Goal: Check status: Check status

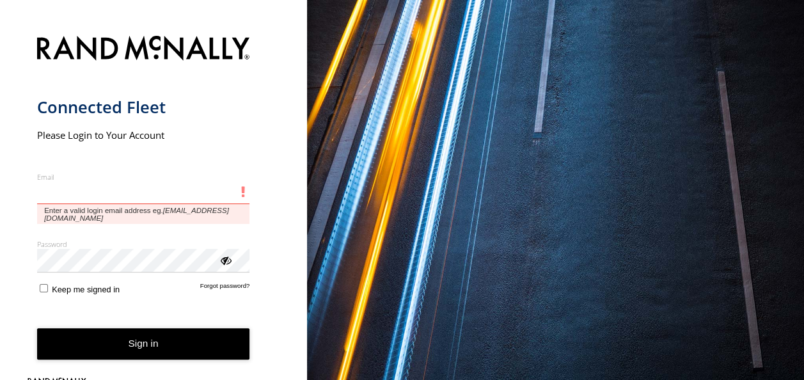
type input "**********"
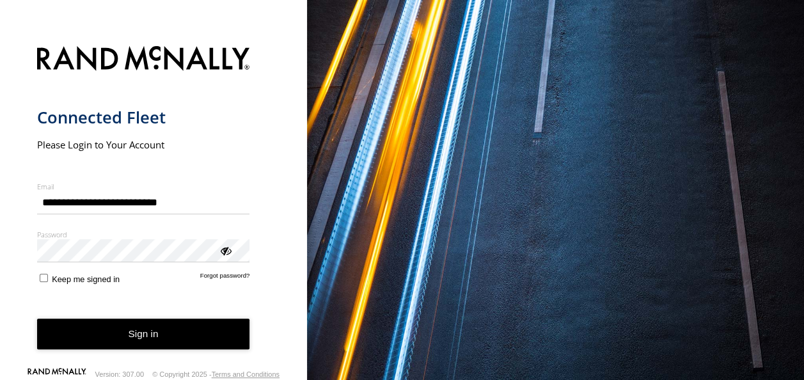
click at [150, 343] on button "Sign in" at bounding box center [143, 334] width 213 height 31
click at [142, 334] on button "Sign in" at bounding box center [143, 334] width 213 height 31
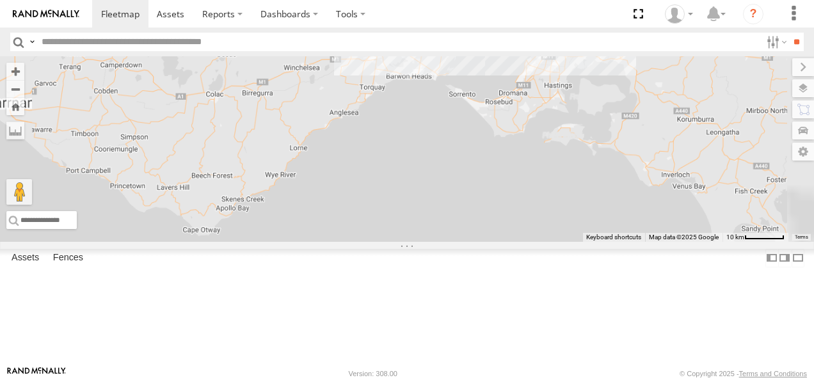
drag, startPoint x: 631, startPoint y: 228, endPoint x: 572, endPoint y: 353, distance: 137.9
click at [572, 242] on div at bounding box center [407, 149] width 814 height 186
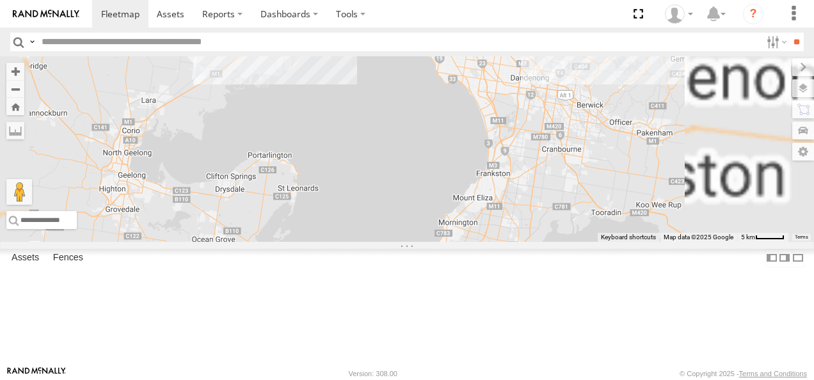
drag, startPoint x: 595, startPoint y: 262, endPoint x: 530, endPoint y: 377, distance: 132.9
click at [530, 377] on body at bounding box center [407, 190] width 814 height 380
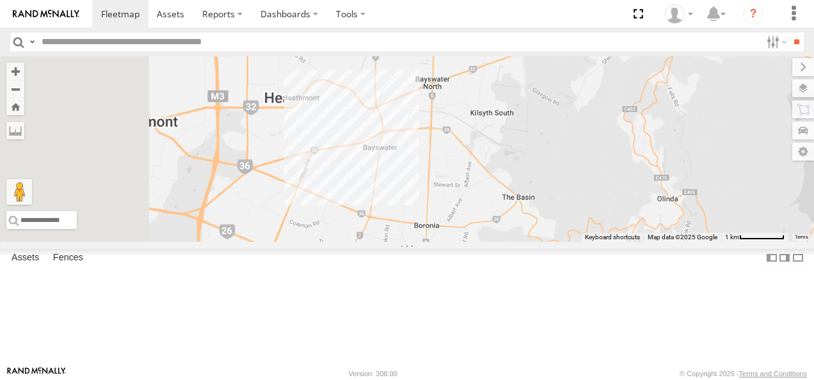
drag, startPoint x: 622, startPoint y: 254, endPoint x: 641, endPoint y: 241, distance: 23.4
click at [641, 241] on div at bounding box center [407, 149] width 814 height 186
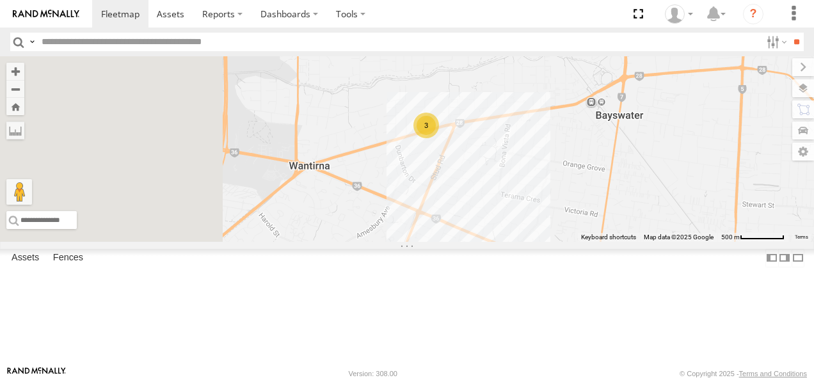
drag, startPoint x: 432, startPoint y: 241, endPoint x: 675, endPoint y: 292, distance: 248.4
click at [675, 242] on div "3" at bounding box center [407, 149] width 814 height 186
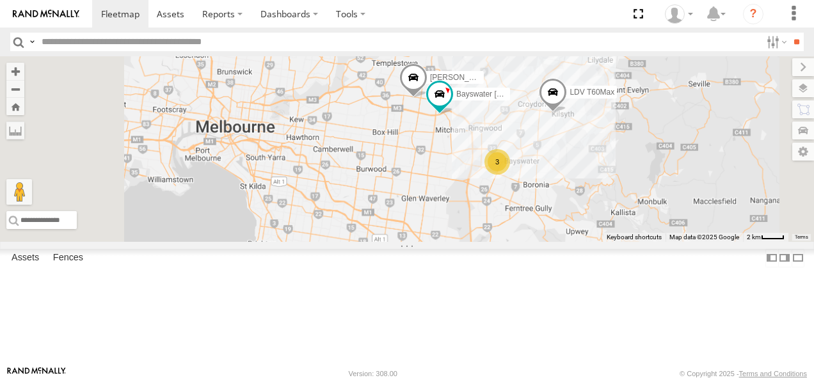
drag, startPoint x: 693, startPoint y: 274, endPoint x: 660, endPoint y: 208, distance: 73.5
click at [660, 208] on div "Bayswater [PERSON_NAME] 3 LDV T60Max [PERSON_NAME] BMW" at bounding box center [407, 149] width 814 height 186
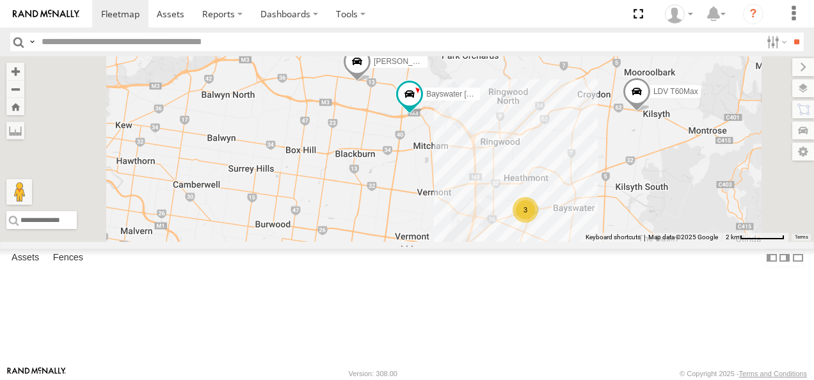
drag, startPoint x: 657, startPoint y: 169, endPoint x: 590, endPoint y: 207, distance: 77.4
click at [590, 207] on div "Bayswater [PERSON_NAME] LDV T60Max [PERSON_NAME] BMW 3" at bounding box center [407, 149] width 814 height 186
